Goal: Entertainment & Leisure: Browse casually

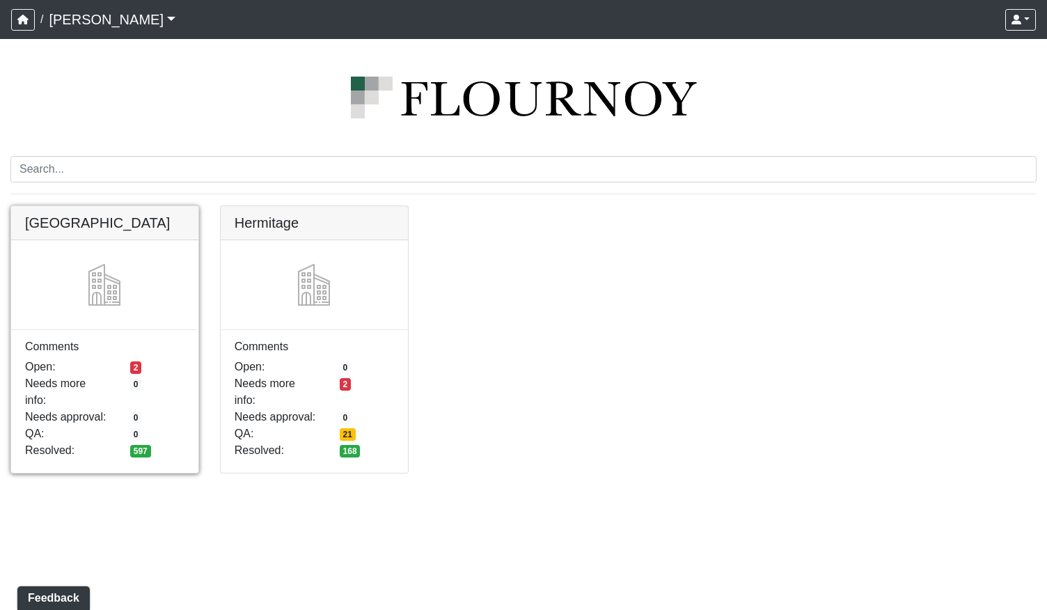
click at [168, 206] on link at bounding box center [104, 206] width 187 height 0
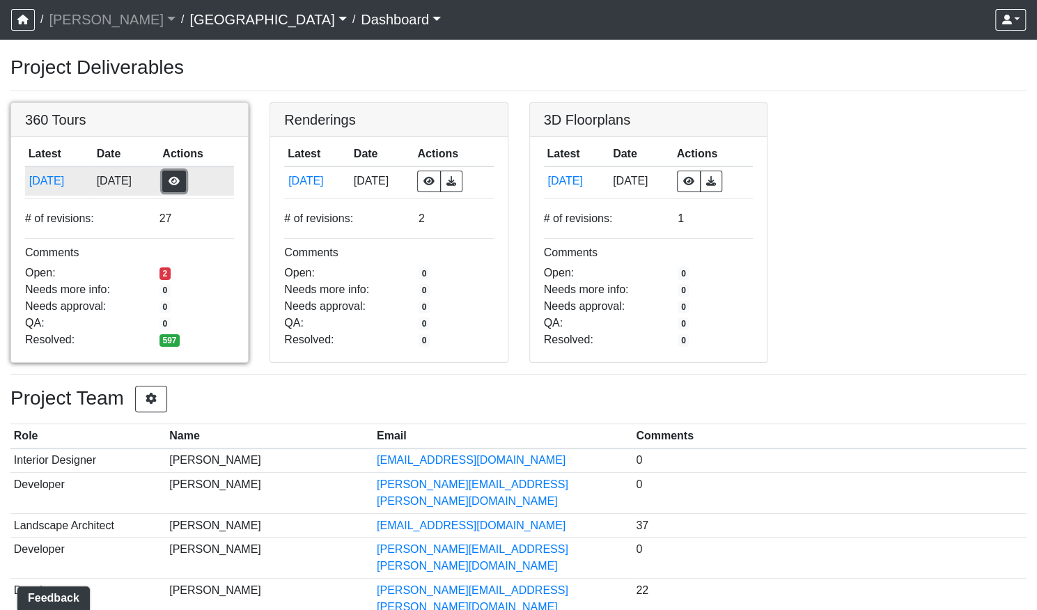
click at [186, 180] on button "button" at bounding box center [174, 182] width 24 height 22
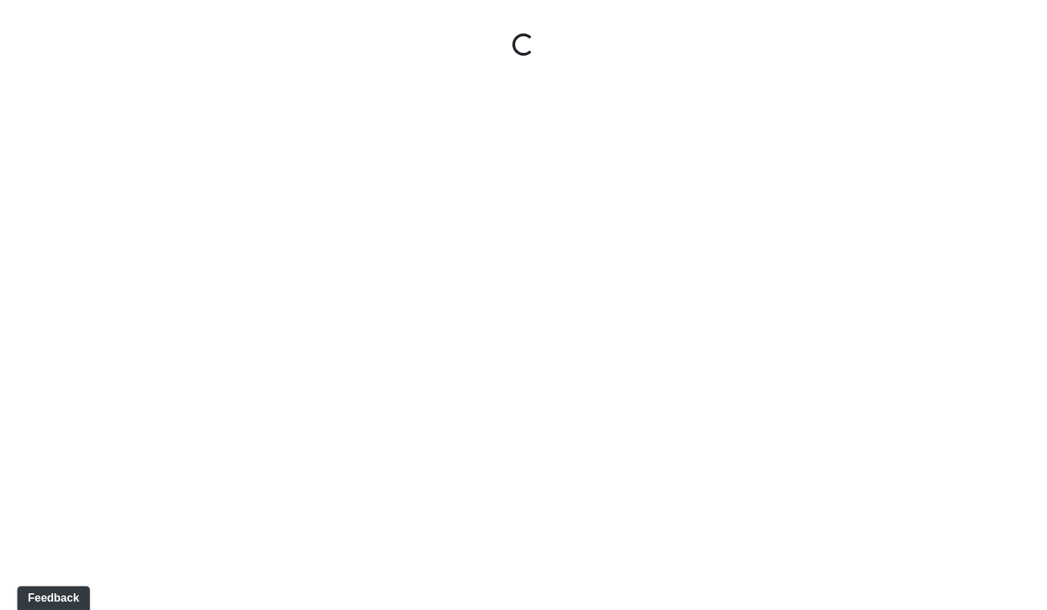
select select "gontoaMErPAtzSBVXh4ptW"
select select "h3ebyGk32eUmSzz99H473o"
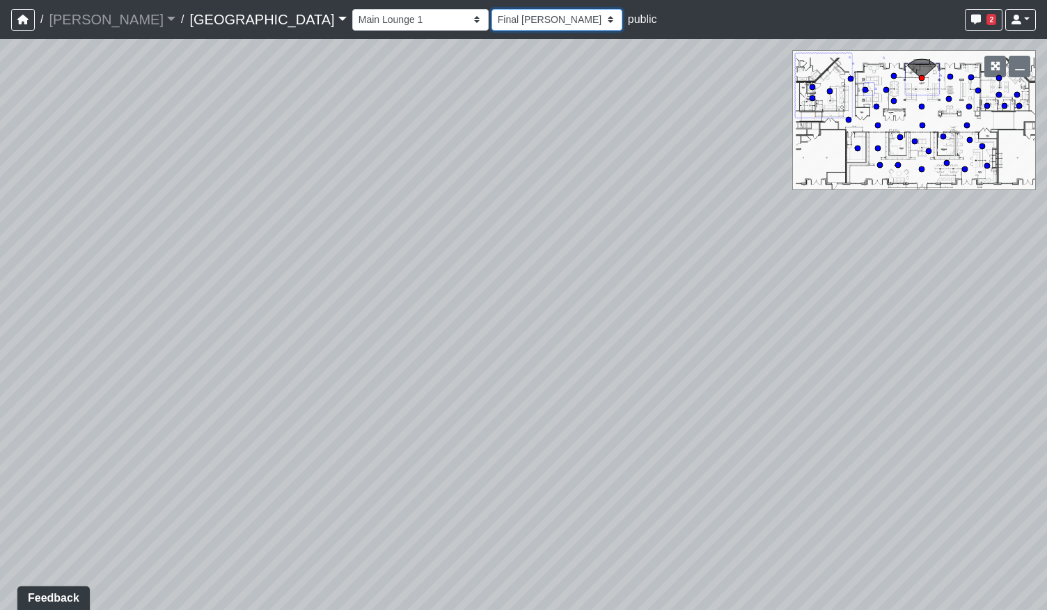
click at [492, 17] on select "8/28/2025 8/12/2025 Final Ansel 6/23/2025 6/19/2025_v2 6/19/2025 6/3/2025 6/2/2…" at bounding box center [557, 20] width 131 height 22
click at [352, 16] on select "Breezeway Entry Fireplace 1 Fireplace 2 Gate Golf Holes Shade Sails Sidewalk 1 …" at bounding box center [420, 20] width 136 height 22
click at [352, 9] on select "Breezeway Entry Fireplace 1 Fireplace 2 Gate Golf Holes Shade Sails Sidewalk 1 …" at bounding box center [420, 20] width 136 height 22
select select "eyRBfU1VwVaJEKuDuUJP3M"
select select "h3ebyGk32eUmSzz99H473o"
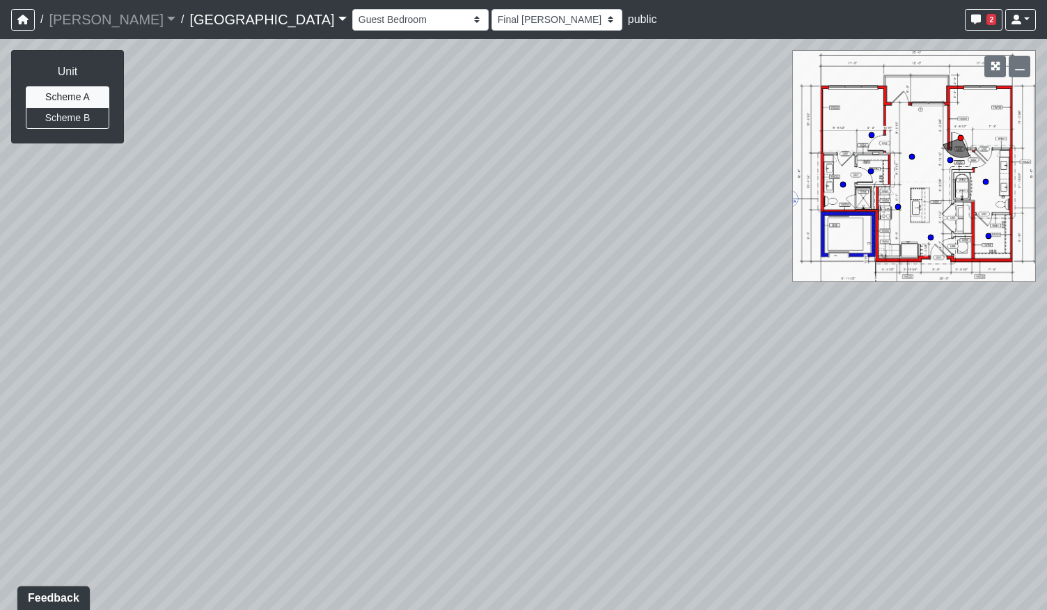
drag, startPoint x: 671, startPoint y: 361, endPoint x: 788, endPoint y: 512, distance: 190.5
click at [792, 514] on div "Loading... Pool Courtyard Entry 1 Loading... Main Lounge 2 Loading... Pool Cour…" at bounding box center [523, 324] width 1047 height 571
drag, startPoint x: 510, startPoint y: 429, endPoint x: 612, endPoint y: 112, distance: 332.9
click at [612, 112] on div "Loading... Pool Courtyard Entry 1 Loading... Main Lounge 2 Loading... Pool Cour…" at bounding box center [523, 324] width 1047 height 571
drag, startPoint x: 699, startPoint y: 317, endPoint x: 180, endPoint y: 405, distance: 526.8
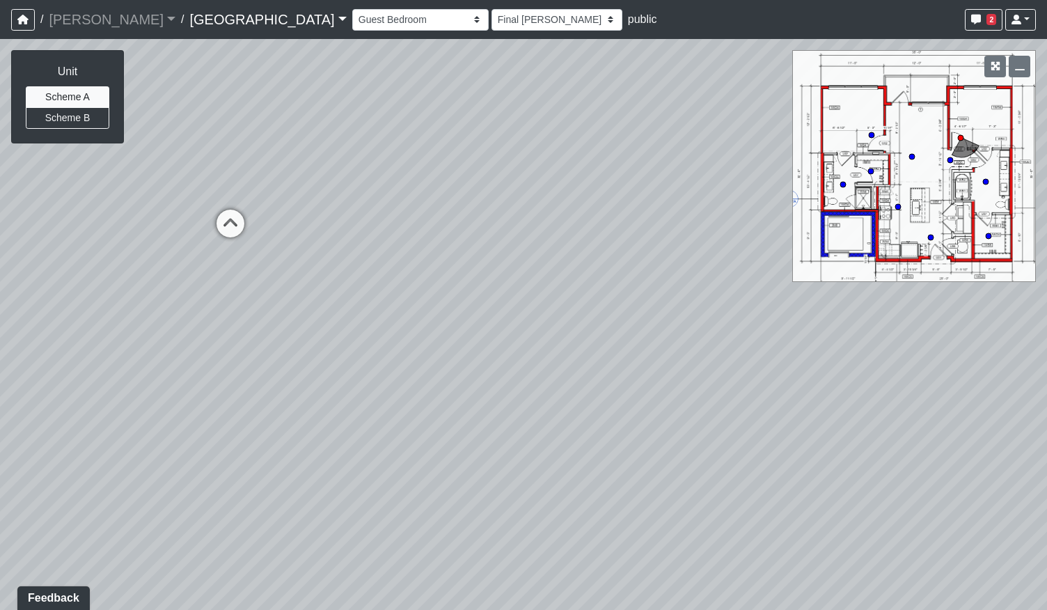
click at [180, 405] on div "Loading... Pool Courtyard Entry 1 Loading... Main Lounge 2 Loading... Pool Cour…" at bounding box center [523, 324] width 1047 height 571
drag, startPoint x: 330, startPoint y: 342, endPoint x: 529, endPoint y: 193, distance: 248.7
click at [529, 193] on div "Loading... Pool Courtyard Entry 1 Loading... Main Lounge 2 Loading... Pool Cour…" at bounding box center [523, 324] width 1047 height 571
click at [912, 157] on circle at bounding box center [912, 157] width 6 height 6
select select "7iqWAbmHxPxcsY4sPr4aCz"
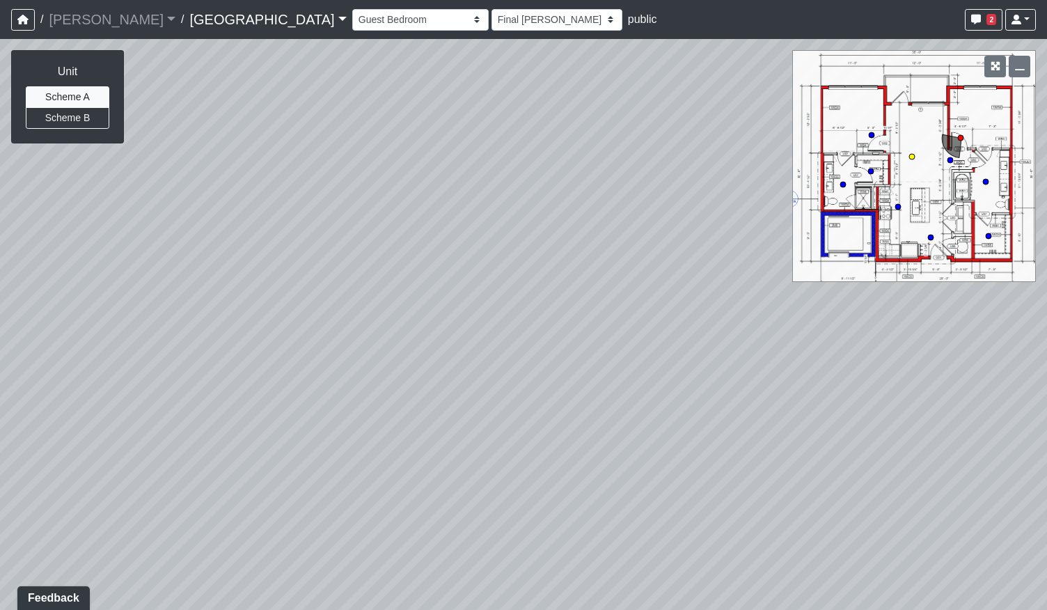
select select "h3ebyGk32eUmSzz99H473o"
drag, startPoint x: 224, startPoint y: 388, endPoint x: 411, endPoint y: 395, distance: 186.7
click at [402, 396] on div "Loading... Pool Courtyard Entry 1 Loading... Main Lounge 2 Loading... Pool Cour…" at bounding box center [523, 324] width 1047 height 571
drag, startPoint x: 418, startPoint y: 356, endPoint x: 731, endPoint y: 363, distance: 312.7
click at [744, 363] on div "Loading... Pool Courtyard Entry 1 Loading... Main Lounge 2 Loading... Pool Cour…" at bounding box center [523, 324] width 1047 height 571
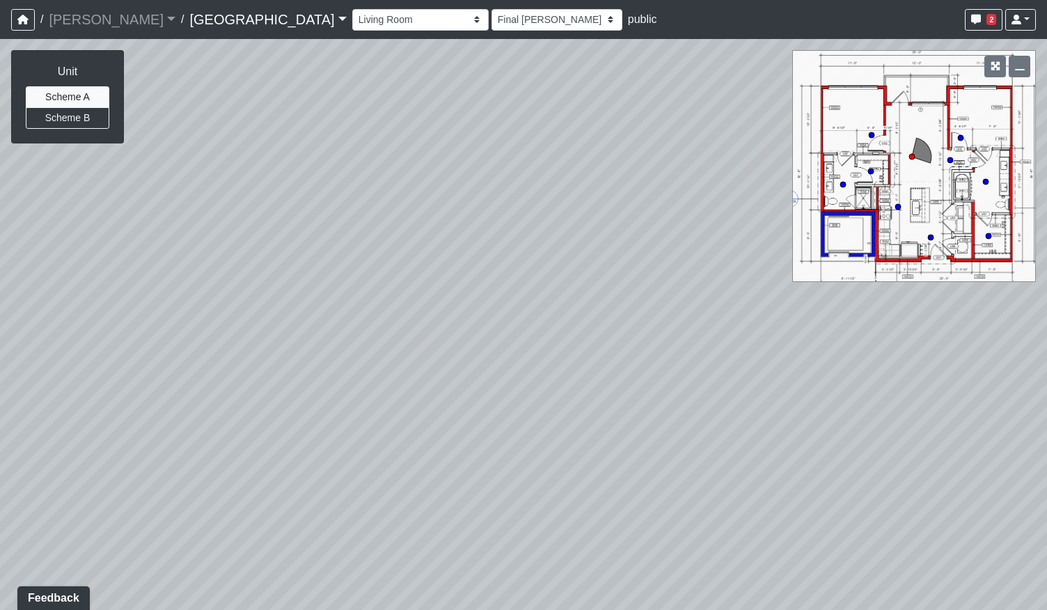
drag, startPoint x: 568, startPoint y: 267, endPoint x: 945, endPoint y: 359, distance: 388.2
click at [945, 360] on div "Loading... Pool Courtyard Entry 1 Loading... Main Lounge 2 Loading... Pool Cour…" at bounding box center [523, 324] width 1047 height 571
drag, startPoint x: 320, startPoint y: 339, endPoint x: 776, endPoint y: 407, distance: 461.1
click at [769, 412] on div "Loading... Pool Courtyard Entry 1 Loading... Main Lounge 2 Loading... Pool Cour…" at bounding box center [523, 324] width 1047 height 571
